Goal: Task Accomplishment & Management: Use online tool/utility

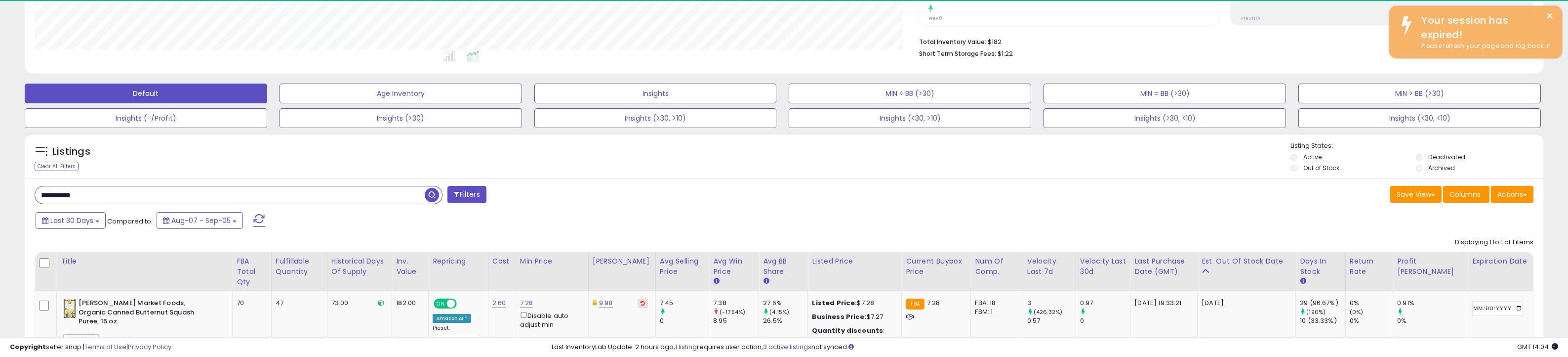
scroll to position [202, 883]
